Goal: Transaction & Acquisition: Purchase product/service

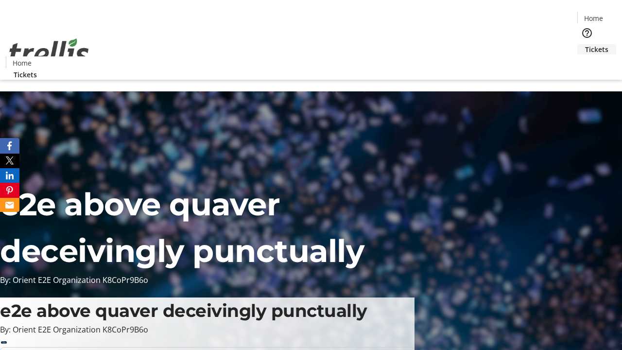
click at [585, 44] on span "Tickets" at bounding box center [596, 49] width 23 height 10
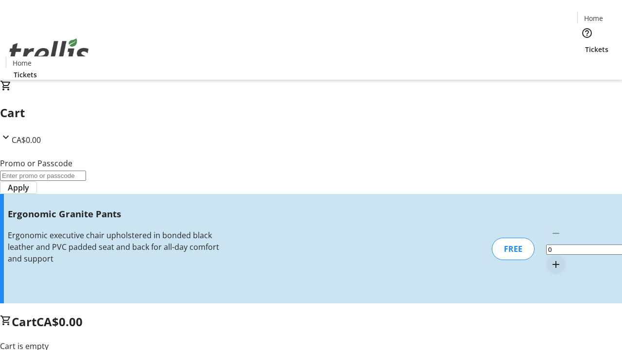
click at [550, 259] on mat-icon "Increment by one" at bounding box center [556, 265] width 12 height 12
type input "1"
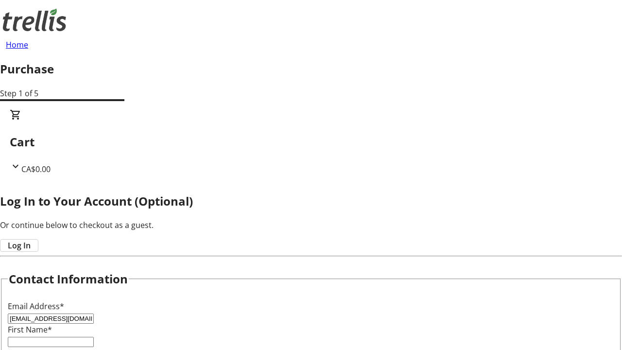
type input "[EMAIL_ADDRESS][DOMAIN_NAME]"
type input "Buddy"
type input "[PERSON_NAME]"
